Goal: Find specific page/section: Find specific page/section

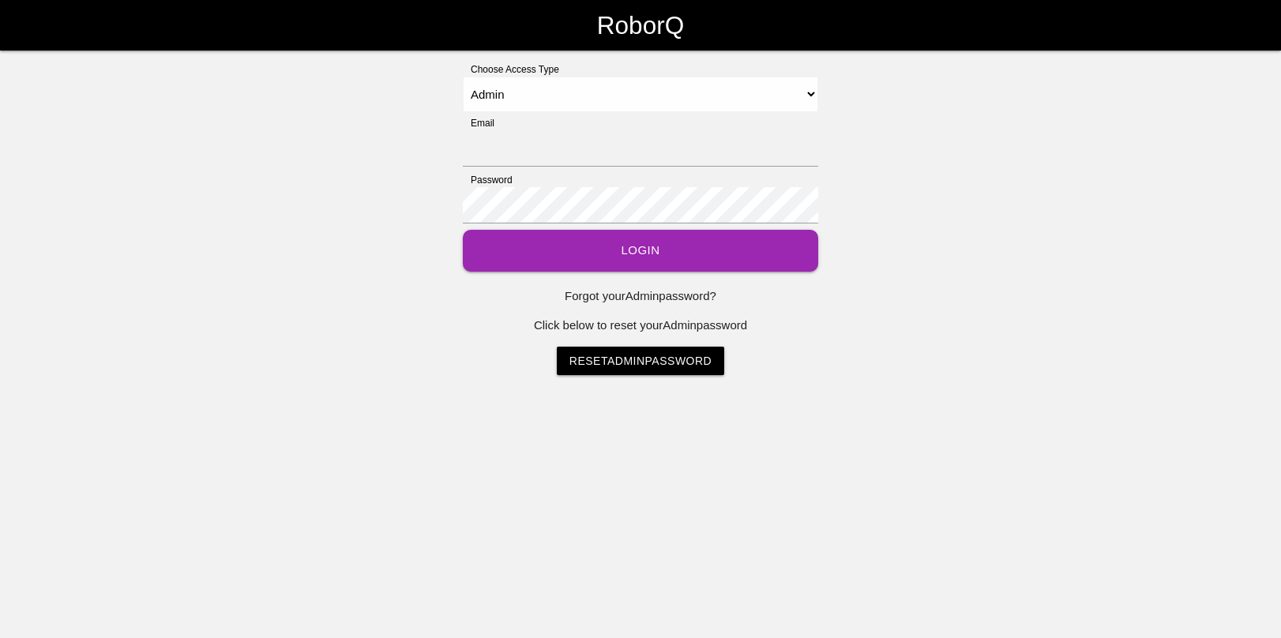
select select "Admin"
type input "[EMAIL_ADDRESS][DOMAIN_NAME]"
click at [624, 239] on button "Login" at bounding box center [640, 251] width 355 height 42
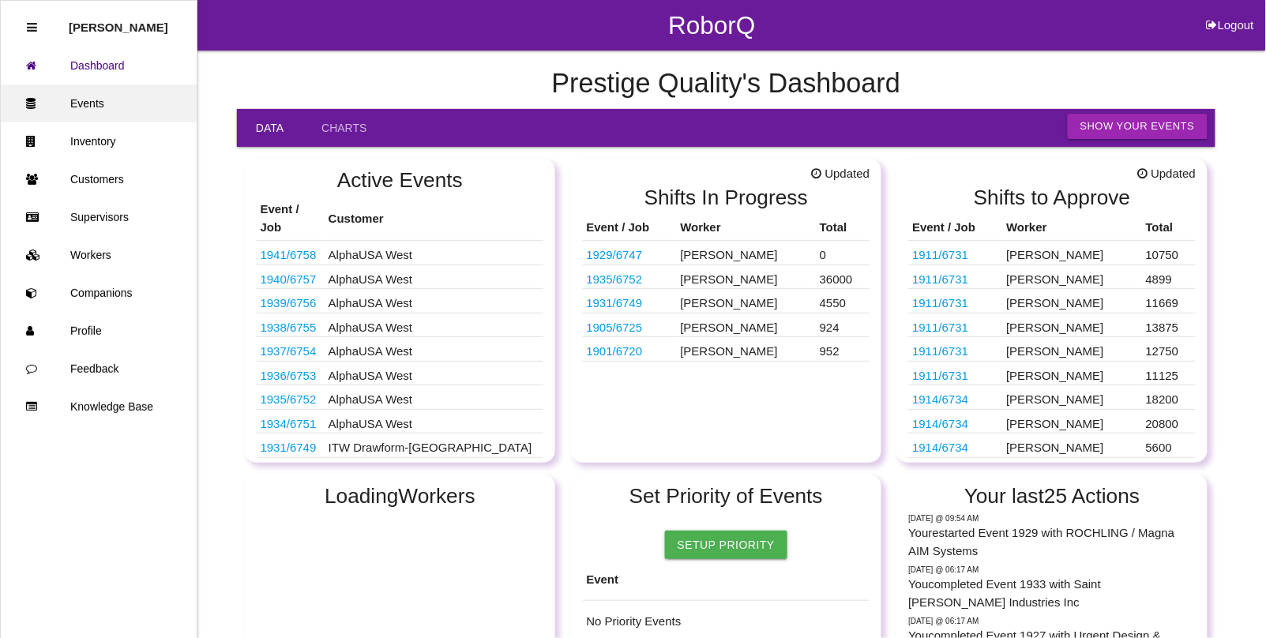
click at [91, 103] on link "Events" at bounding box center [99, 103] width 196 height 38
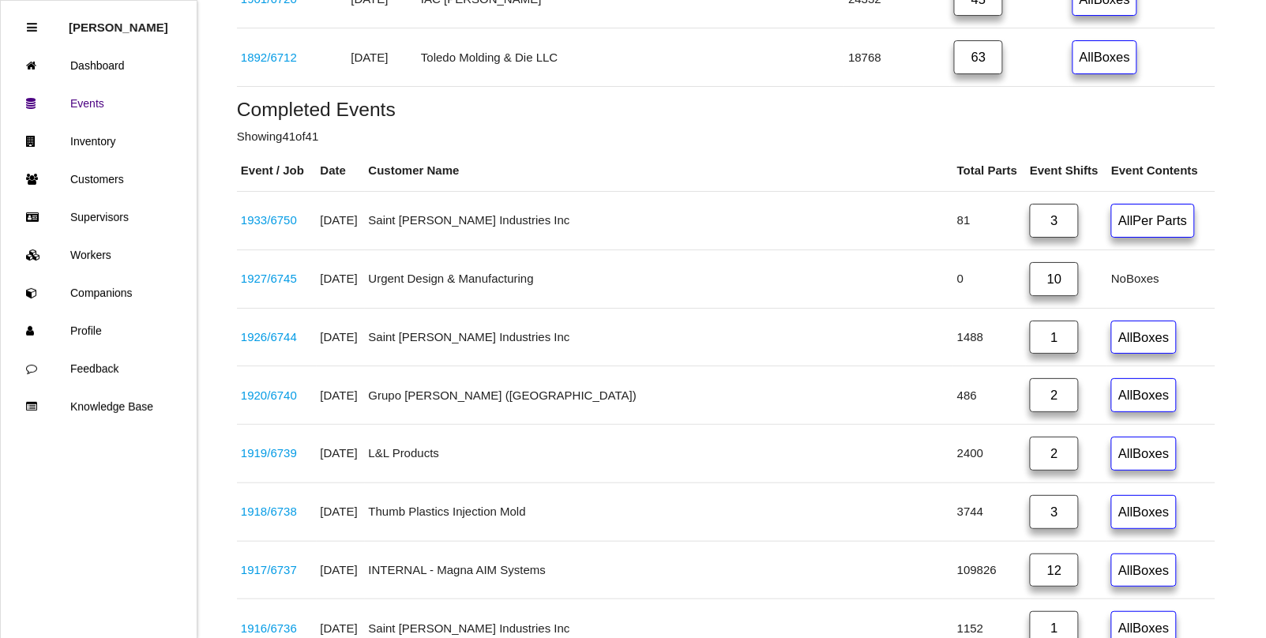
scroll to position [1579, 0]
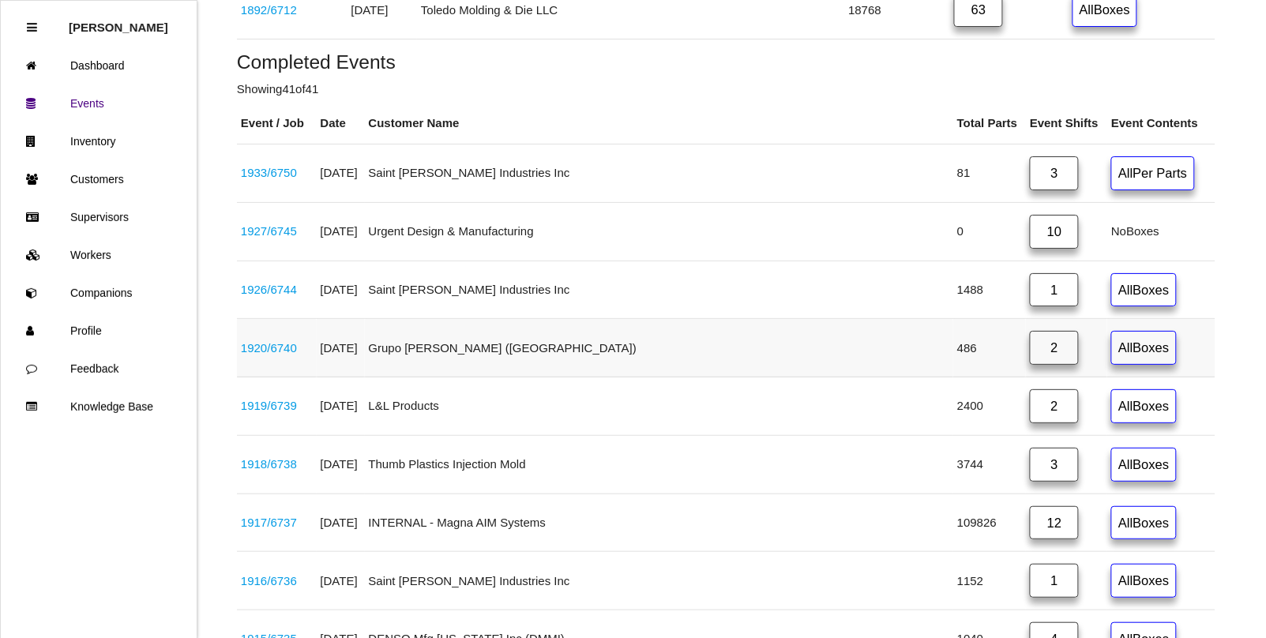
click at [258, 354] on link "1920 / 6740" at bounding box center [269, 347] width 56 height 13
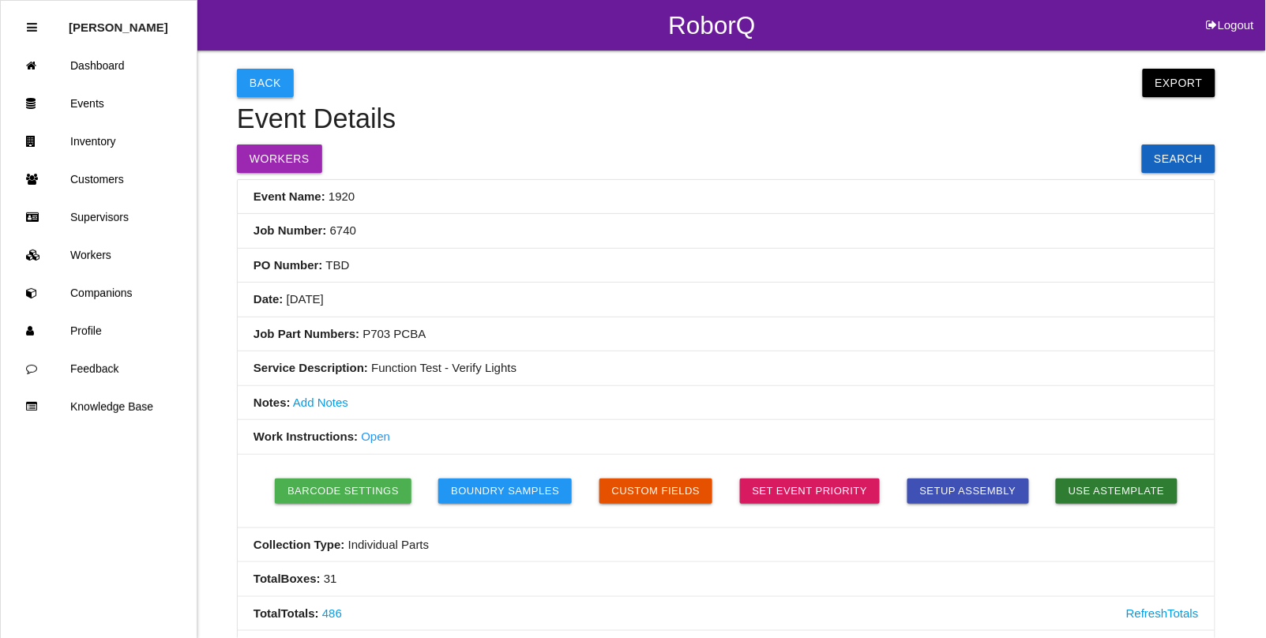
click at [264, 88] on button "Back" at bounding box center [265, 83] width 57 height 28
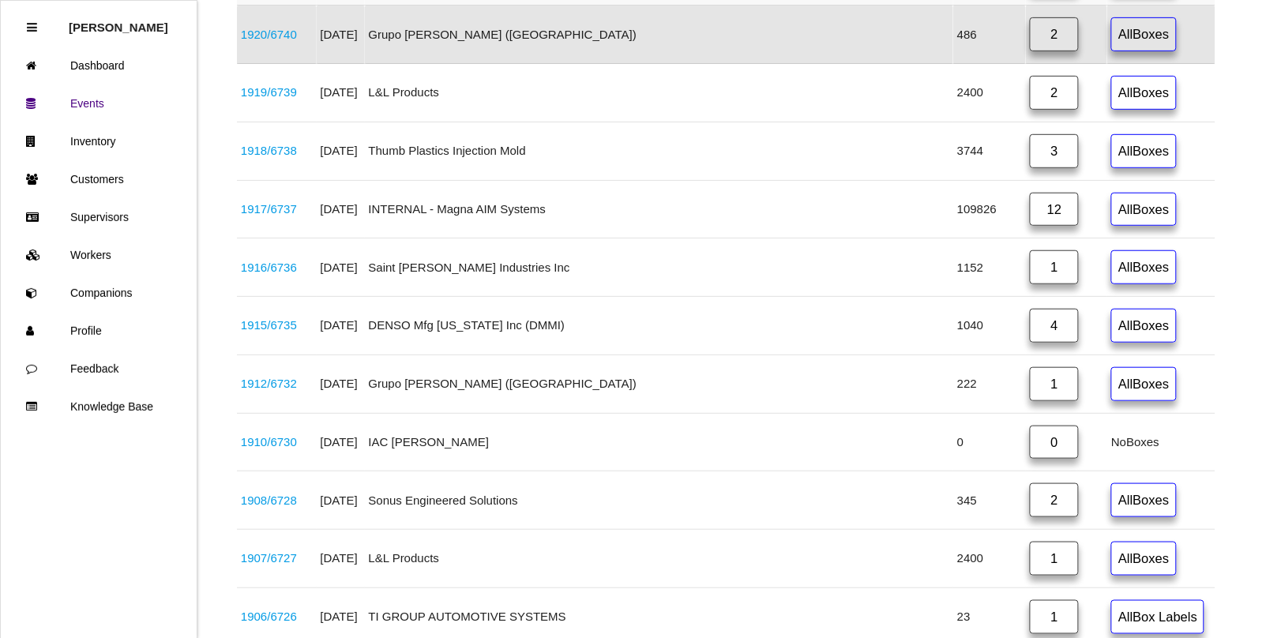
scroll to position [1928, 0]
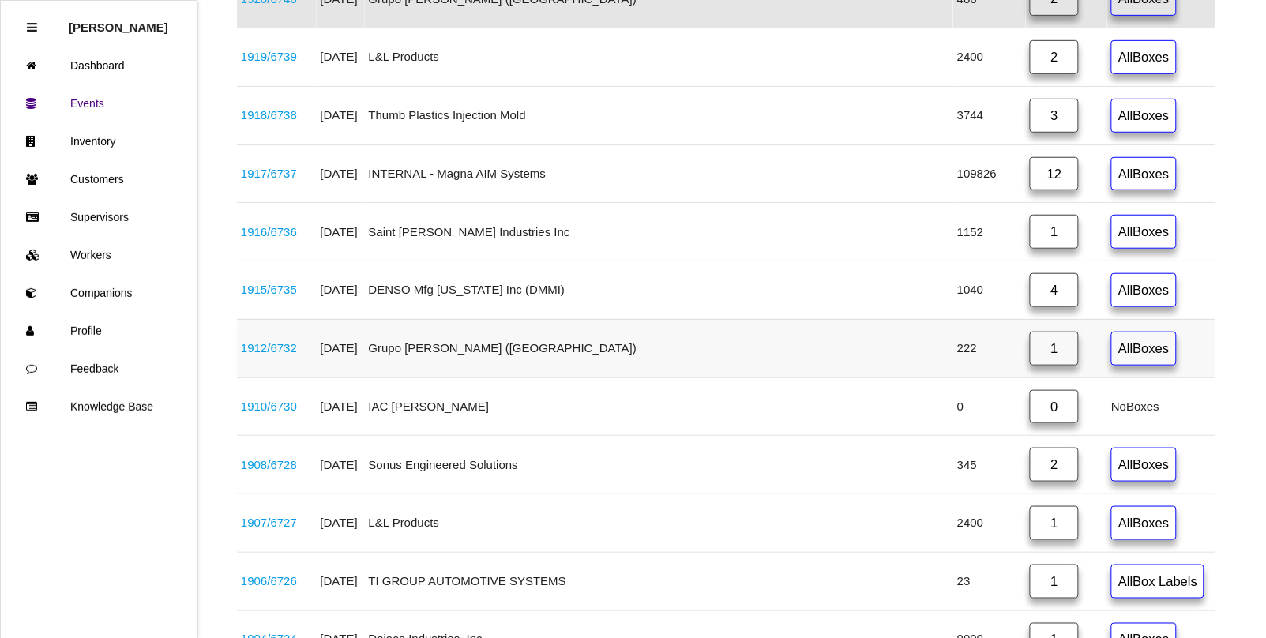
click at [1029, 365] on link "1" at bounding box center [1053, 349] width 49 height 34
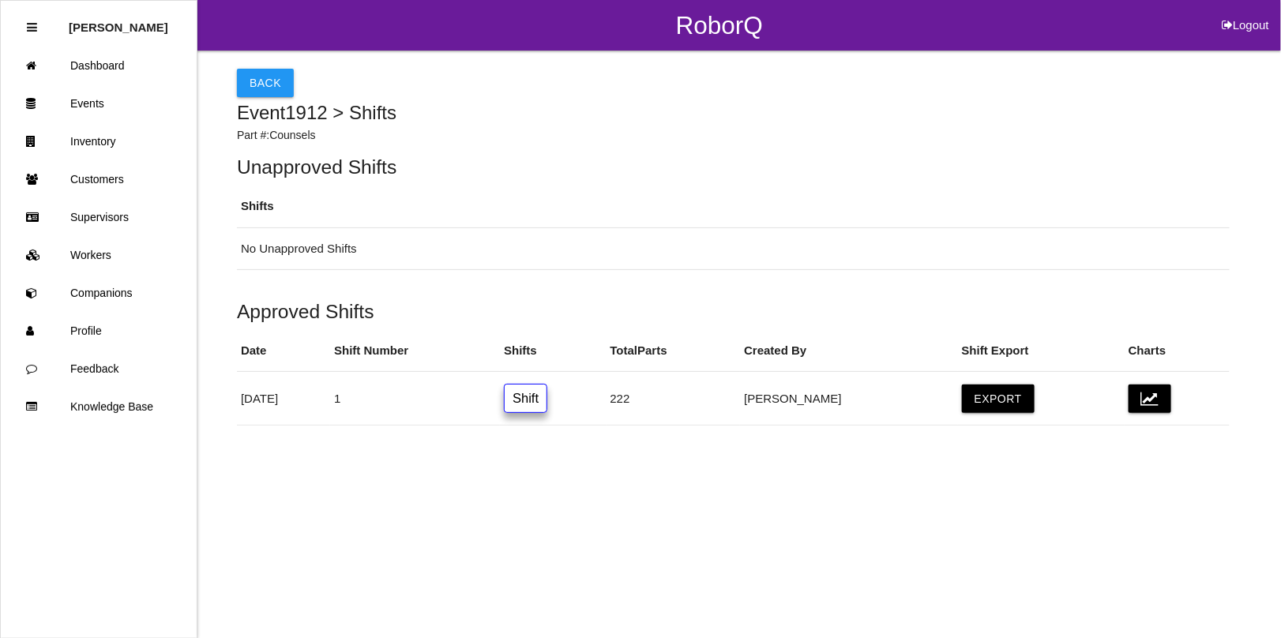
click at [547, 397] on link "Shift" at bounding box center [525, 398] width 43 height 29
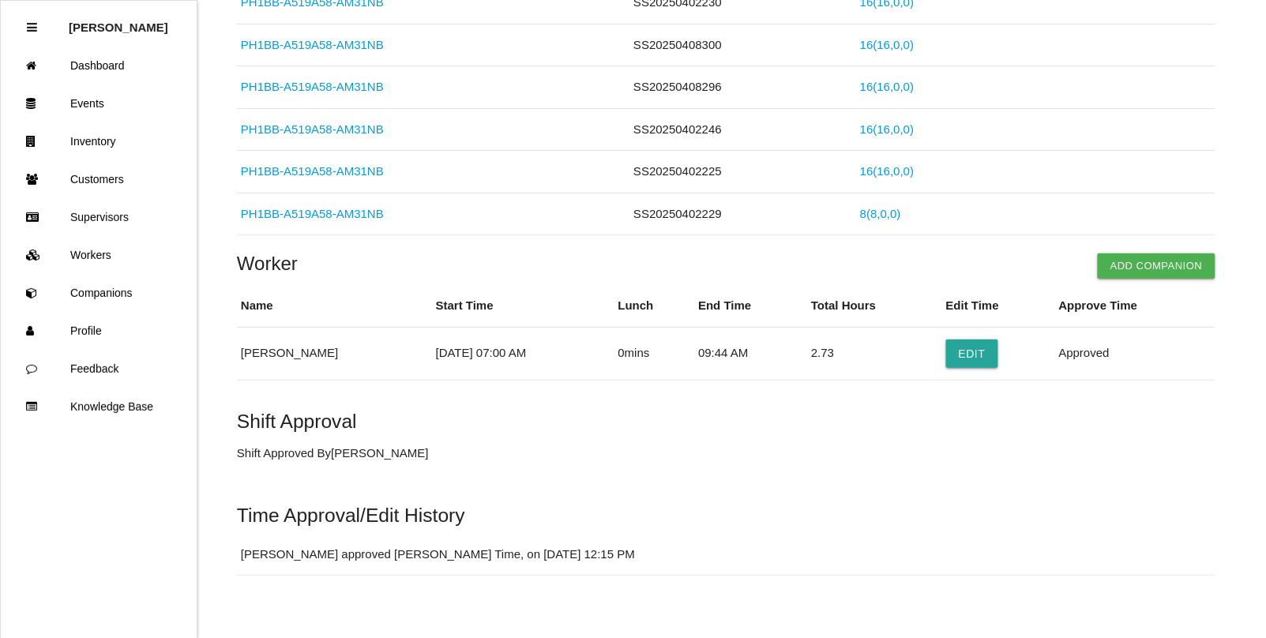
scroll to position [733, 0]
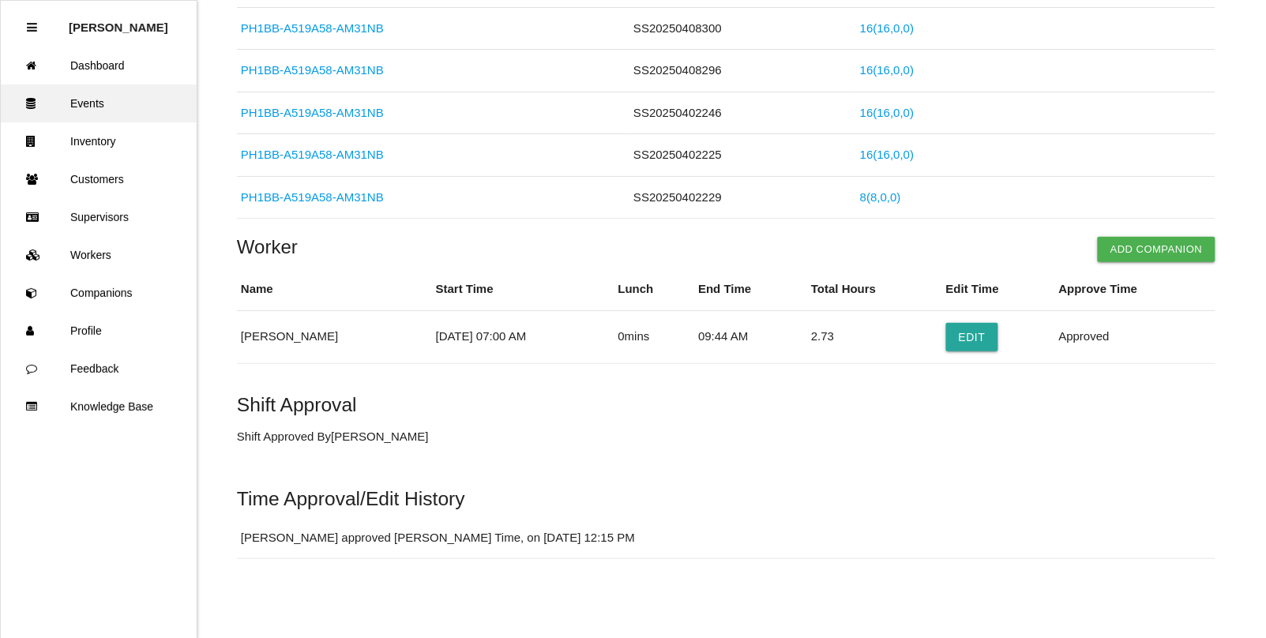
click at [76, 96] on link "Events" at bounding box center [99, 103] width 196 height 38
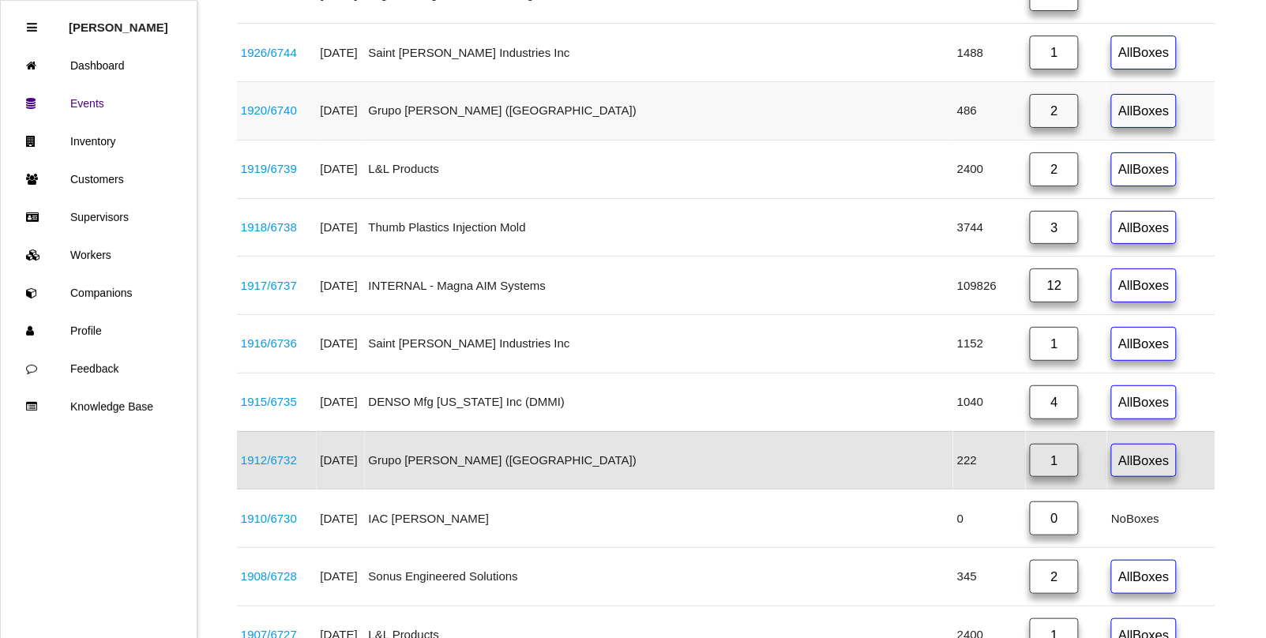
scroll to position [1836, 0]
